Goal: Contribute content: Add original content to the website for others to see

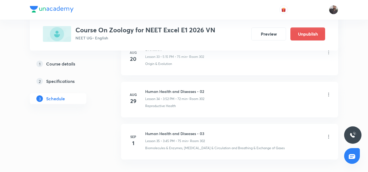
scroll to position [1734, 0]
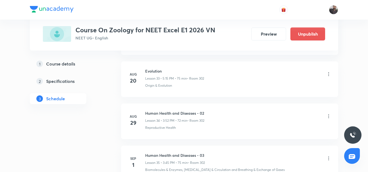
scroll to position [1734, 0]
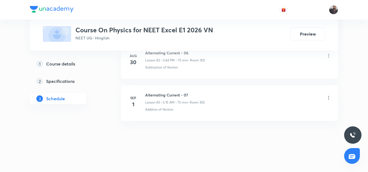
scroll to position [3756, 0]
copy h6 "Alternating Current - 07"
drag, startPoint x: 144, startPoint y: 94, endPoint x: 192, endPoint y: 94, distance: 48.0
click at [192, 94] on div "Sep 1 Alternating Current - 07 Lesson 83 • 5:15 AM • 75 min • Room 302 Addition…" at bounding box center [229, 102] width 203 height 20
click at [328, 99] on icon at bounding box center [328, 97] width 5 height 5
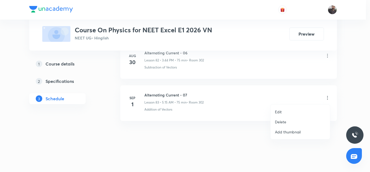
drag, startPoint x: 296, startPoint y: 124, endPoint x: 238, endPoint y: 135, distance: 59.3
click at [238, 135] on div at bounding box center [185, 86] width 370 height 172
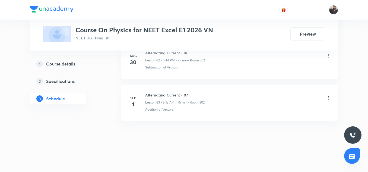
click at [329, 97] on icon at bounding box center [328, 97] width 5 height 5
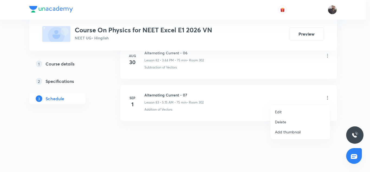
click at [280, 123] on p "Delete" at bounding box center [280, 122] width 11 height 6
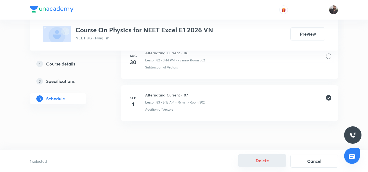
click at [259, 159] on button "Delete" at bounding box center [262, 160] width 48 height 13
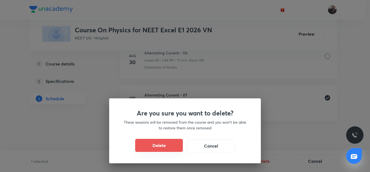
click at [157, 143] on button "Delete" at bounding box center [159, 145] width 48 height 13
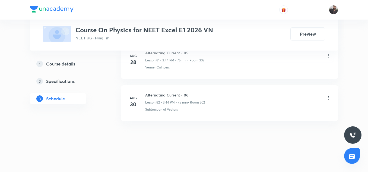
scroll to position [3714, 0]
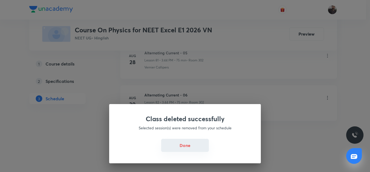
click at [191, 142] on button "Done" at bounding box center [185, 145] width 48 height 13
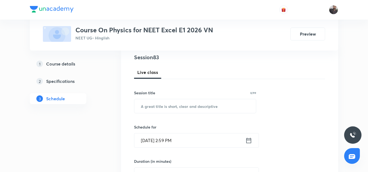
scroll to position [64, 0]
click at [155, 106] on input "text" at bounding box center [194, 106] width 121 height 14
paste input "Alternating Current - 07"
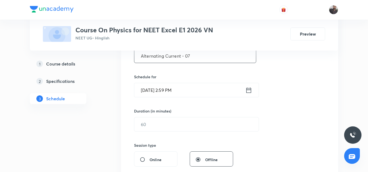
scroll to position [115, 0]
type input "Alternating Current - 07"
click at [180, 88] on input "Sep 1, 2025, 2:59 PM" at bounding box center [189, 89] width 111 height 14
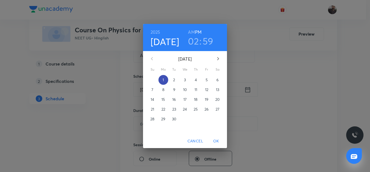
click at [164, 77] on span "1" at bounding box center [164, 79] width 10 height 5
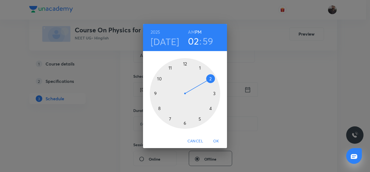
click at [200, 117] on div at bounding box center [185, 93] width 70 height 70
click at [217, 91] on div at bounding box center [185, 93] width 70 height 70
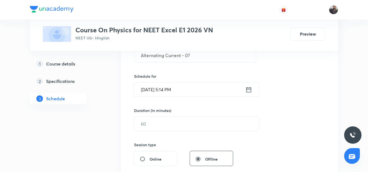
click at [247, 93] on icon at bounding box center [248, 90] width 7 height 8
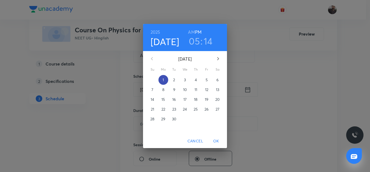
click at [162, 79] on span "1" at bounding box center [164, 79] width 10 height 5
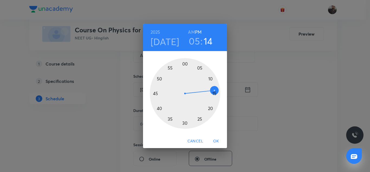
drag, startPoint x: 199, startPoint y: 118, endPoint x: 177, endPoint y: 95, distance: 32.2
click at [177, 95] on div at bounding box center [185, 93] width 70 height 70
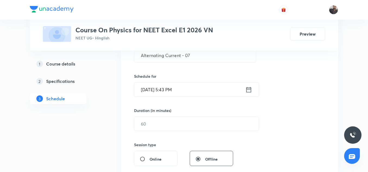
click at [186, 91] on input "Sep 1, 2025, 5:43 PM" at bounding box center [189, 89] width 111 height 14
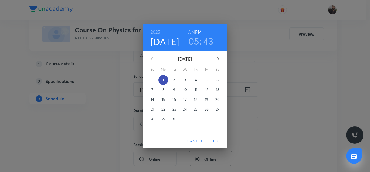
click at [164, 79] on span "1" at bounding box center [164, 79] width 10 height 5
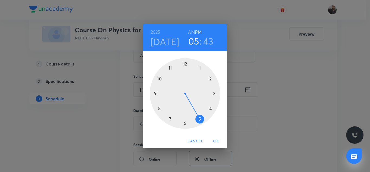
click at [200, 119] on div at bounding box center [185, 93] width 70 height 70
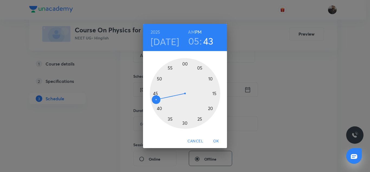
click at [200, 31] on h6 "PM" at bounding box center [198, 32] width 7 height 8
click at [214, 95] on div at bounding box center [185, 93] width 70 height 70
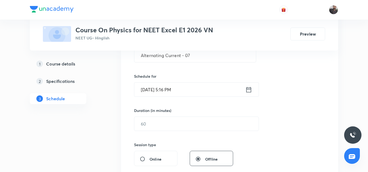
drag, startPoint x: 250, startPoint y: 88, endPoint x: 198, endPoint y: 85, distance: 51.6
click at [198, 85] on input "Sep 1, 2025, 5:16 PM" at bounding box center [189, 89] width 111 height 14
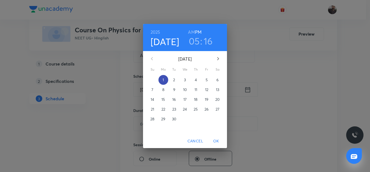
click at [160, 79] on span "1" at bounding box center [164, 79] width 10 height 5
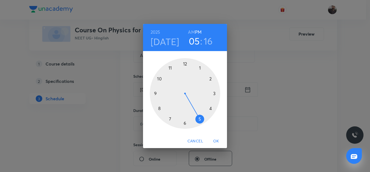
click at [200, 117] on div at bounding box center [185, 93] width 70 height 70
click at [196, 31] on h6 "PM" at bounding box center [198, 32] width 7 height 8
click at [215, 93] on div at bounding box center [185, 93] width 70 height 70
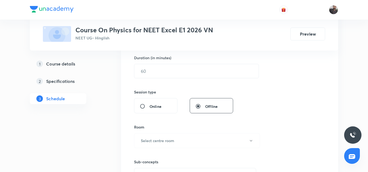
scroll to position [168, 0]
click at [150, 71] on input "text" at bounding box center [196, 71] width 124 height 14
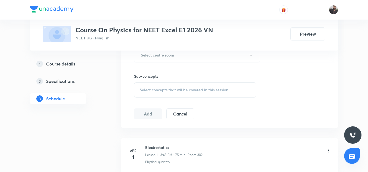
scroll to position [253, 0]
type input "75"
click at [166, 78] on h6 "Sub-concepts" at bounding box center [195, 76] width 122 height 6
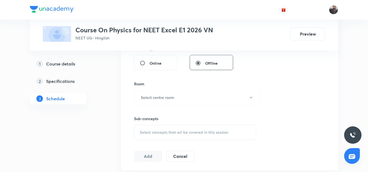
scroll to position [209, 0]
click at [161, 99] on h6 "Select centre room" at bounding box center [157, 98] width 33 height 6
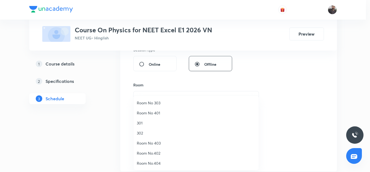
click at [150, 133] on span "302" at bounding box center [196, 133] width 119 height 6
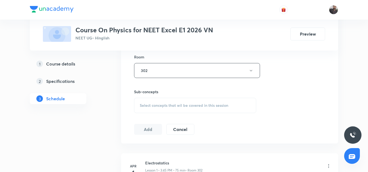
scroll to position [237, 0]
click at [168, 110] on div "Select concepts that wil be covered in this session" at bounding box center [195, 104] width 122 height 15
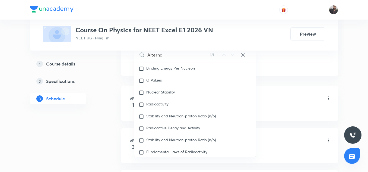
scroll to position [7109, 0]
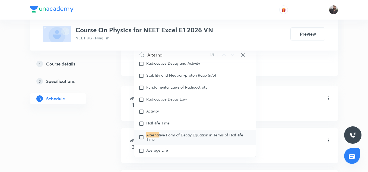
type input "Alterna"
click at [162, 129] on div "Alterna tive Form of Decay Equation in Terms of Half-life Time" at bounding box center [194, 136] width 121 height 15
checkbox input "true"
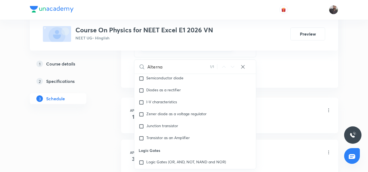
scroll to position [7313, 0]
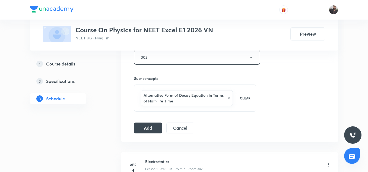
scroll to position [250, 0]
click at [150, 127] on button "Add" at bounding box center [148, 127] width 28 height 11
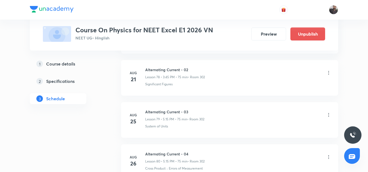
scroll to position [3507, 0]
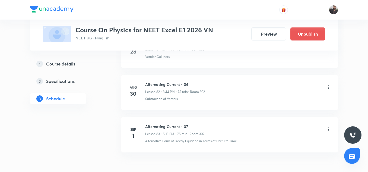
scroll to position [3756, 0]
